Goal: Find specific page/section: Find specific page/section

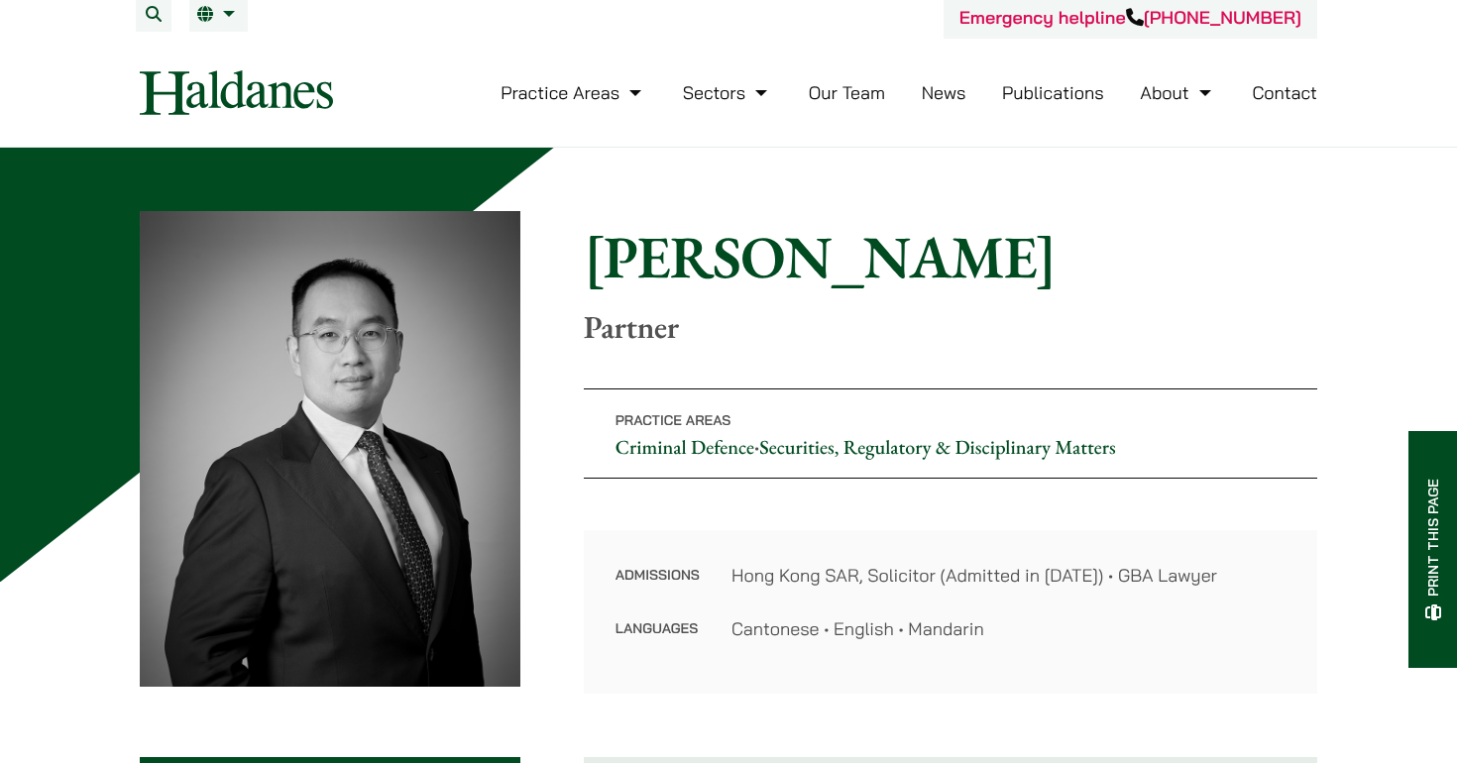
scroll to position [5, 0]
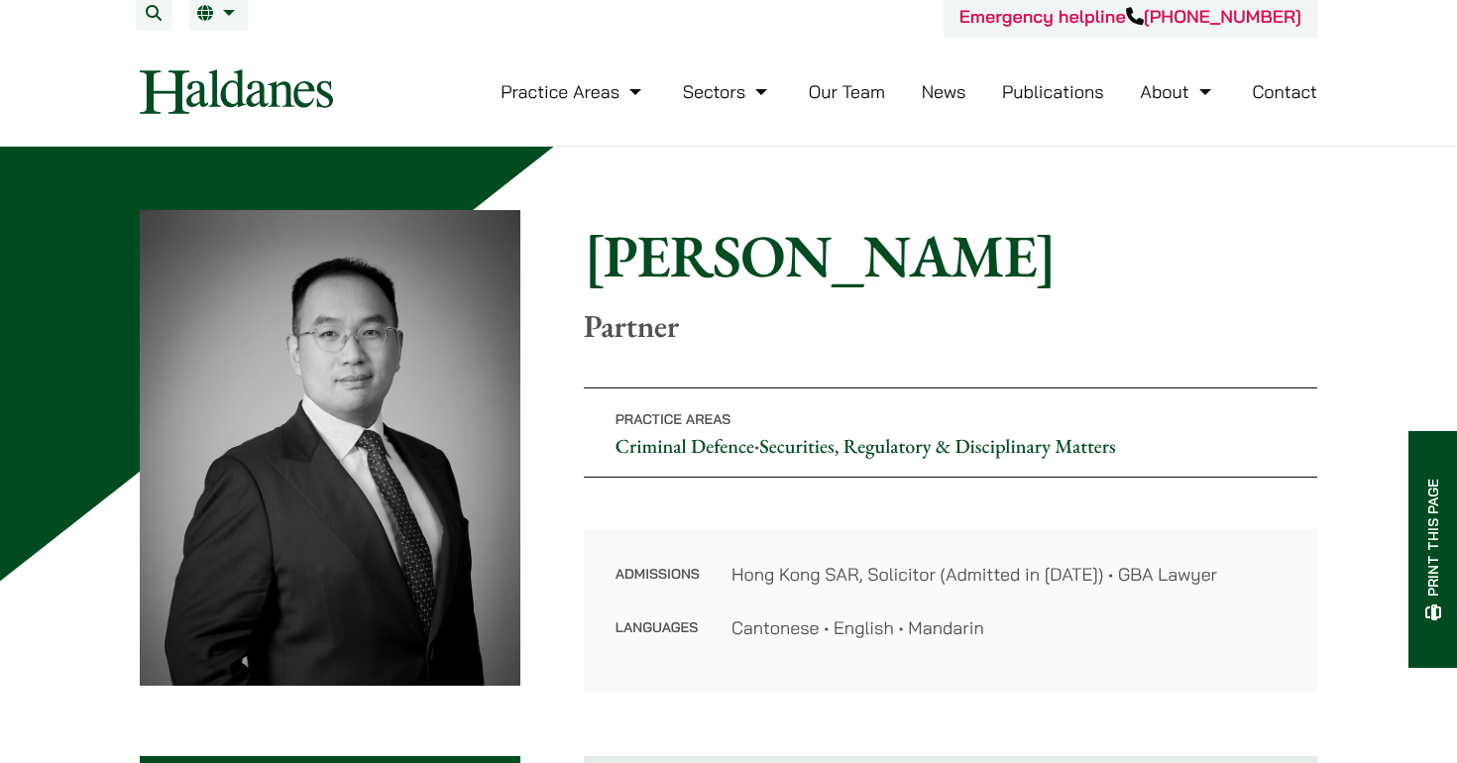
click at [231, 93] on img at bounding box center [236, 91] width 193 height 45
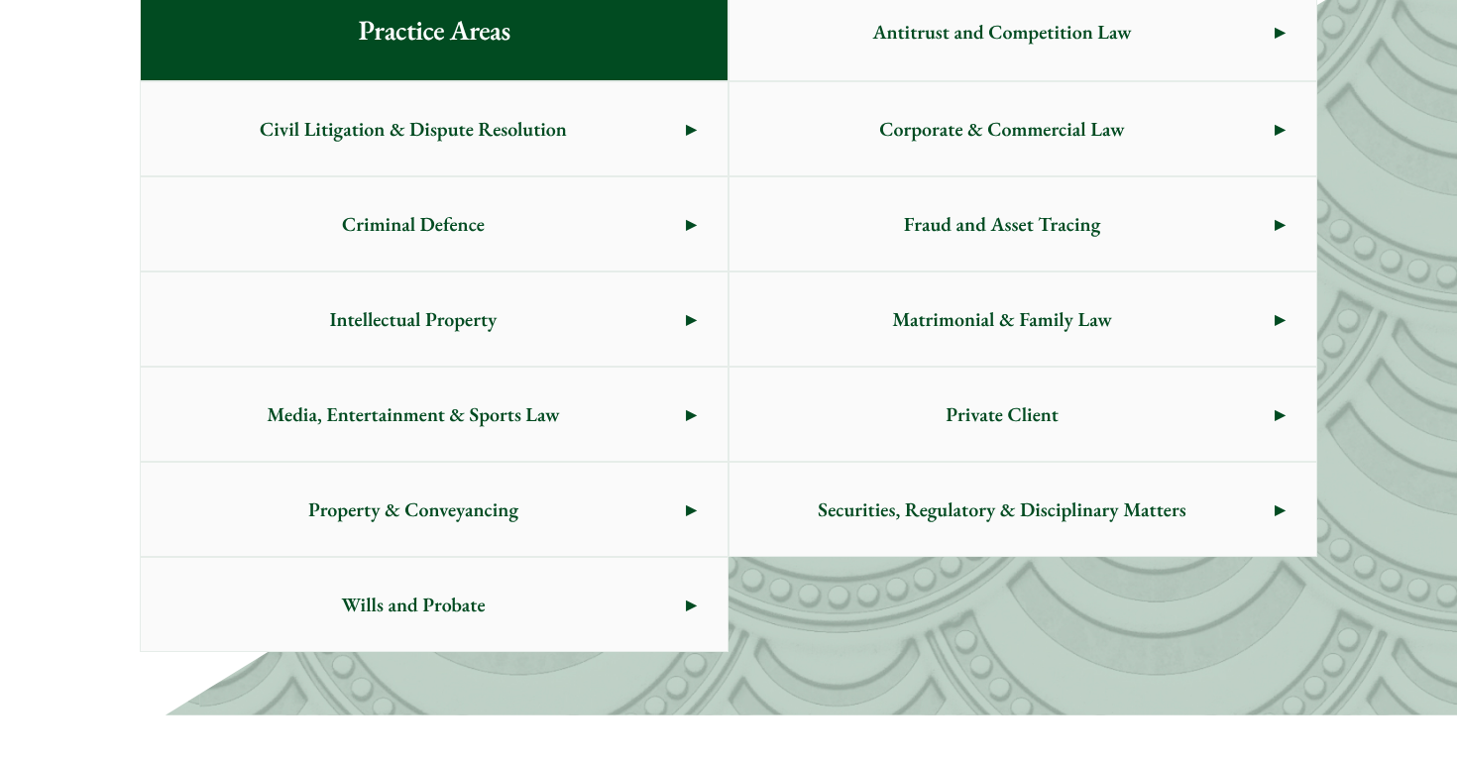
scroll to position [1157, 0]
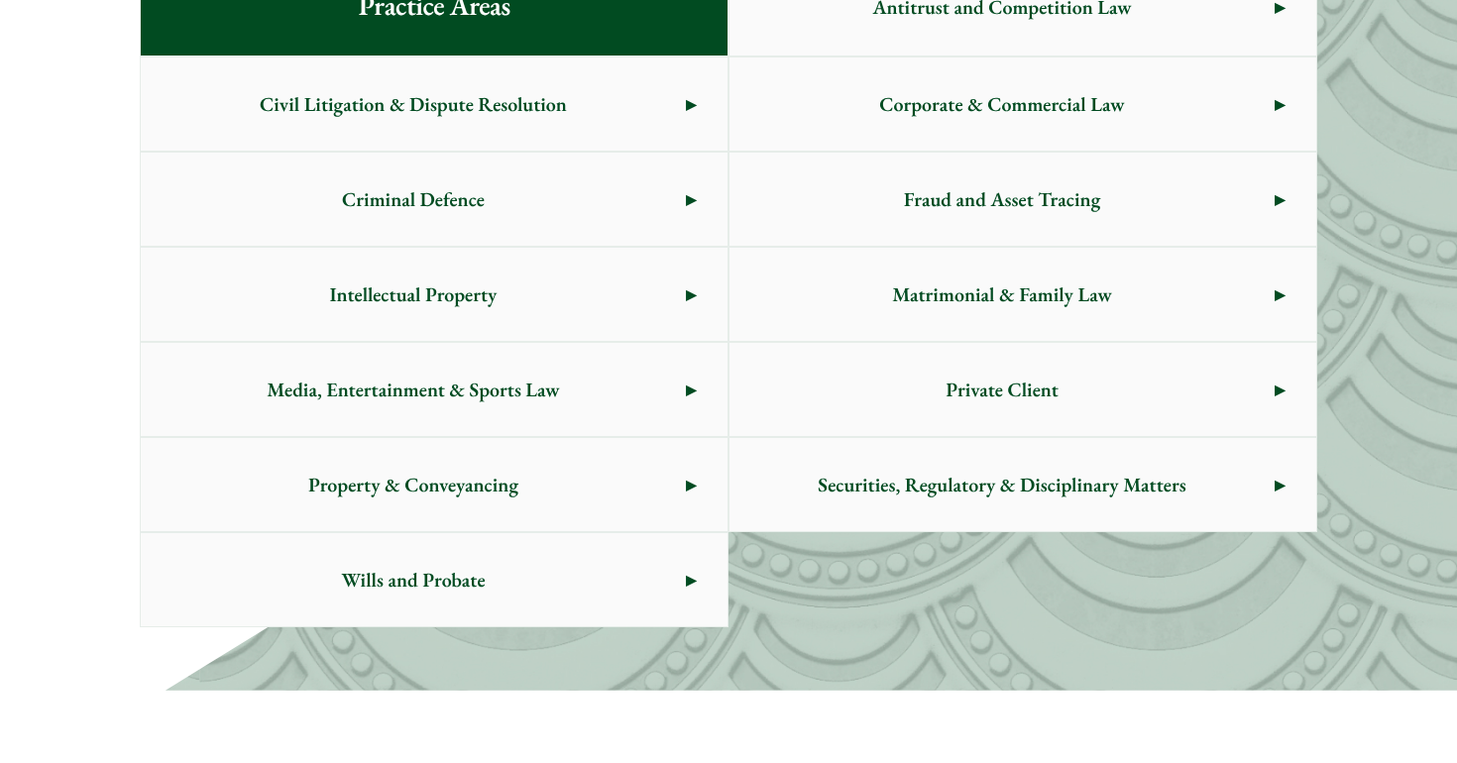
click at [602, 199] on span "Criminal Defence" at bounding box center [413, 199] width 545 height 93
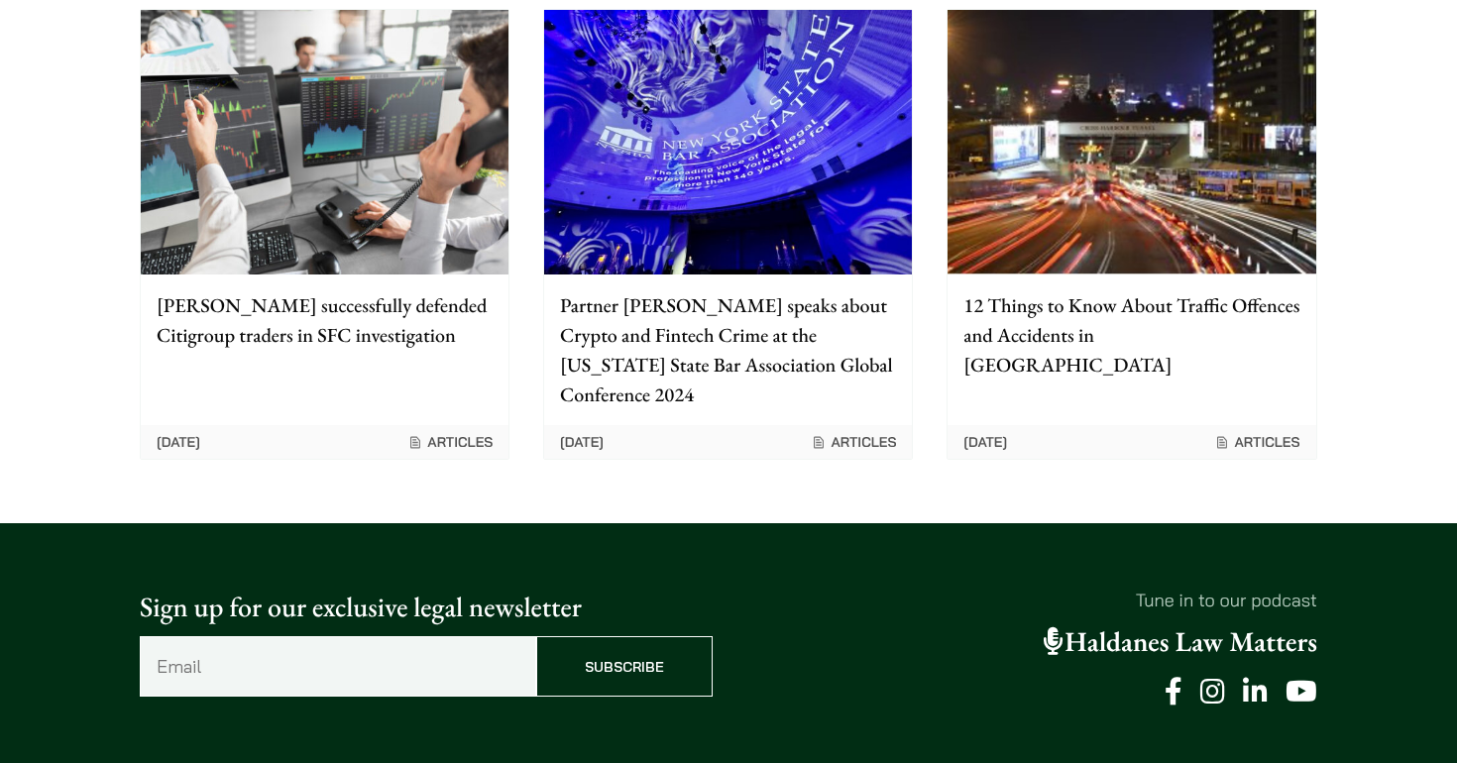
scroll to position [4394, 0]
